Goal: Task Accomplishment & Management: Use online tool/utility

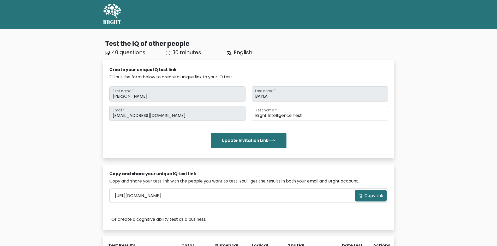
click at [68, 94] on div "Test the IQ of other people 40 questions 30 minutes English Create your unique …" at bounding box center [248, 187] width 497 height 317
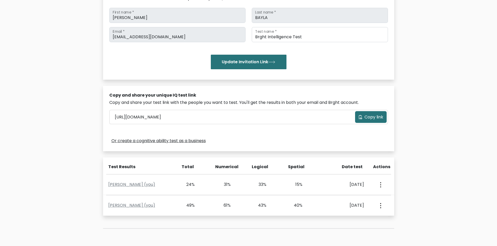
scroll to position [122, 0]
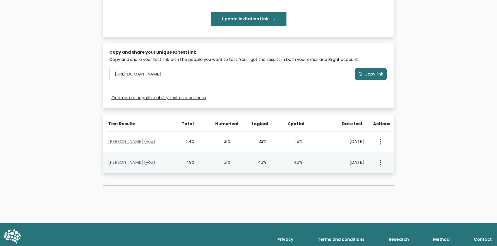
click at [132, 161] on link "KAYE BAYLA (you)" at bounding box center [131, 163] width 47 height 6
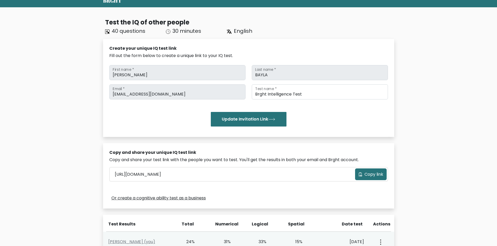
scroll to position [0, 0]
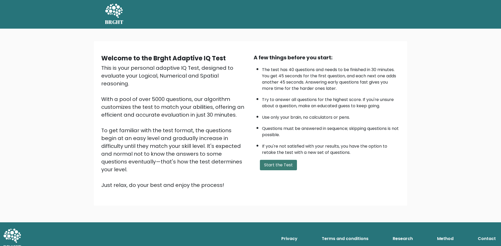
click at [276, 164] on button "Start the Test" at bounding box center [278, 165] width 37 height 10
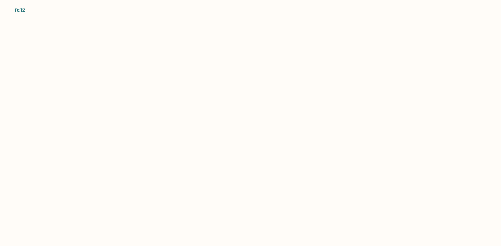
click at [262, 66] on body "0:32" at bounding box center [250, 123] width 501 height 246
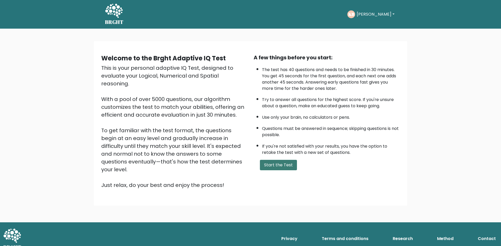
click at [275, 165] on button "Start the Test" at bounding box center [278, 165] width 37 height 10
click at [285, 165] on button "Start the Test" at bounding box center [278, 165] width 37 height 10
